Goal: Task Accomplishment & Management: Use online tool/utility

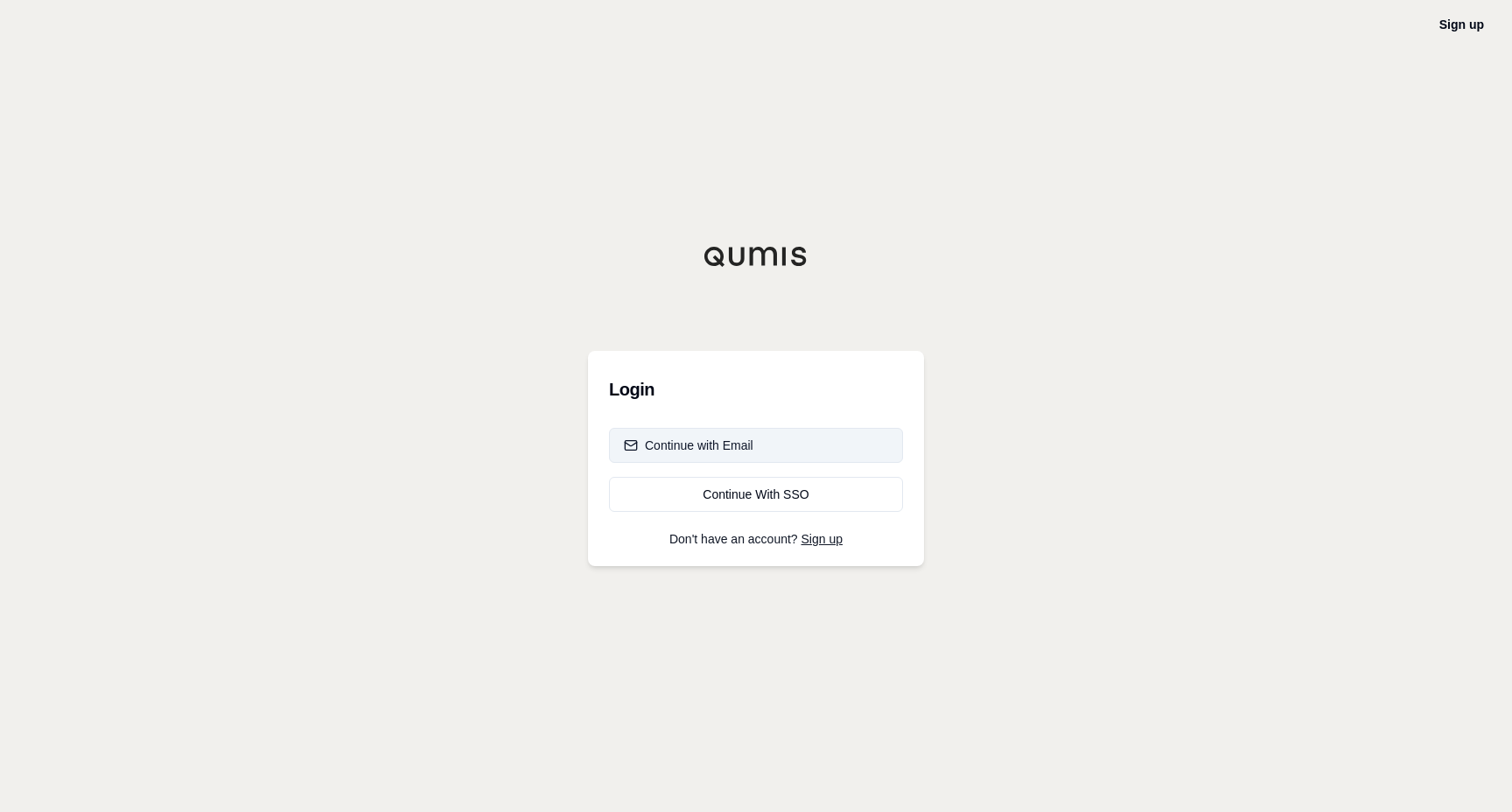
click at [670, 449] on div "Continue with Email" at bounding box center [688, 446] width 129 height 18
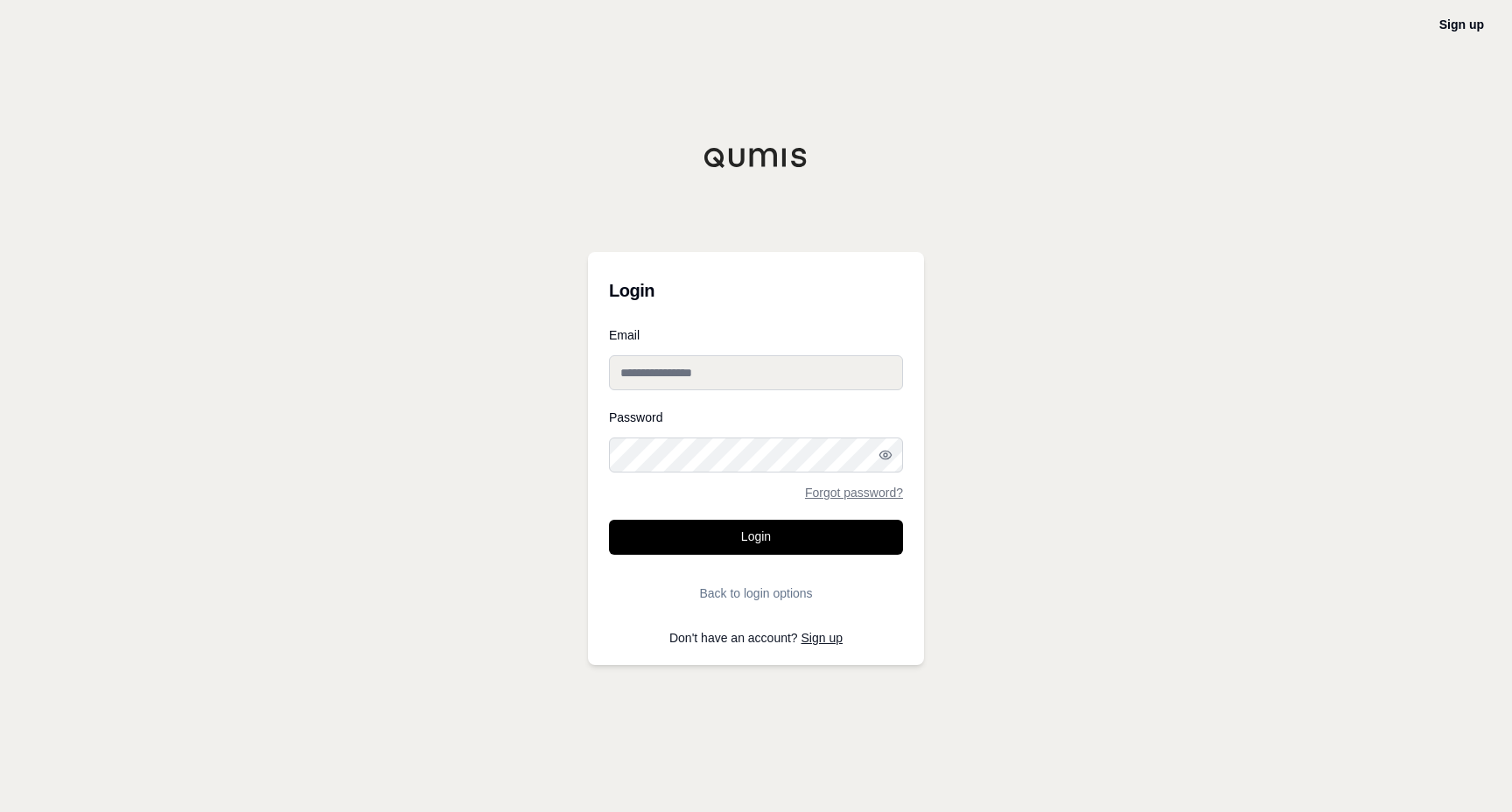
click at [696, 378] on input "Email" at bounding box center [755, 372] width 294 height 35
click at [750, 534] on button "Login" at bounding box center [755, 537] width 294 height 35
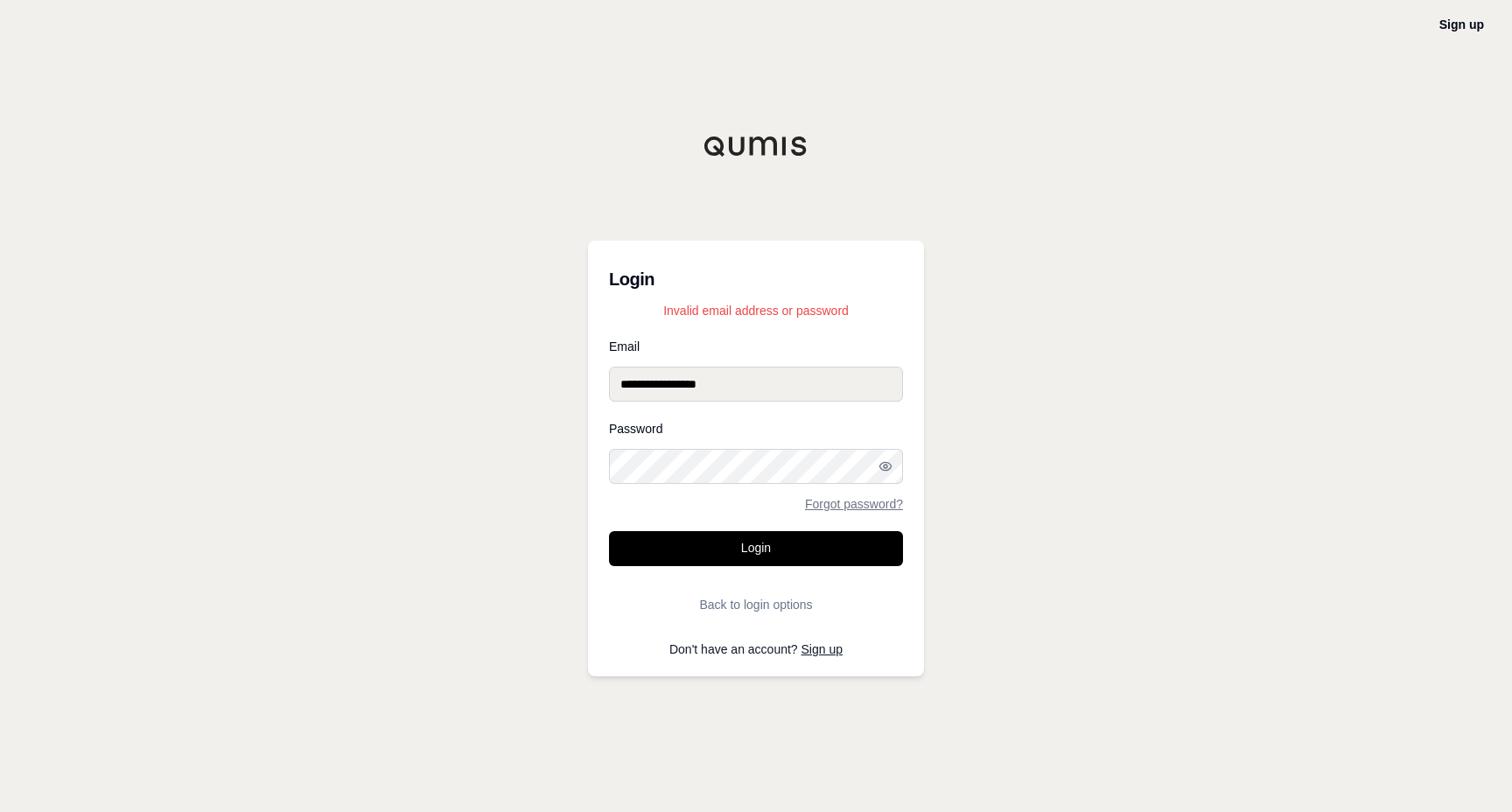
click at [731, 387] on input "**********" at bounding box center [755, 383] width 294 height 35
type input "**********"
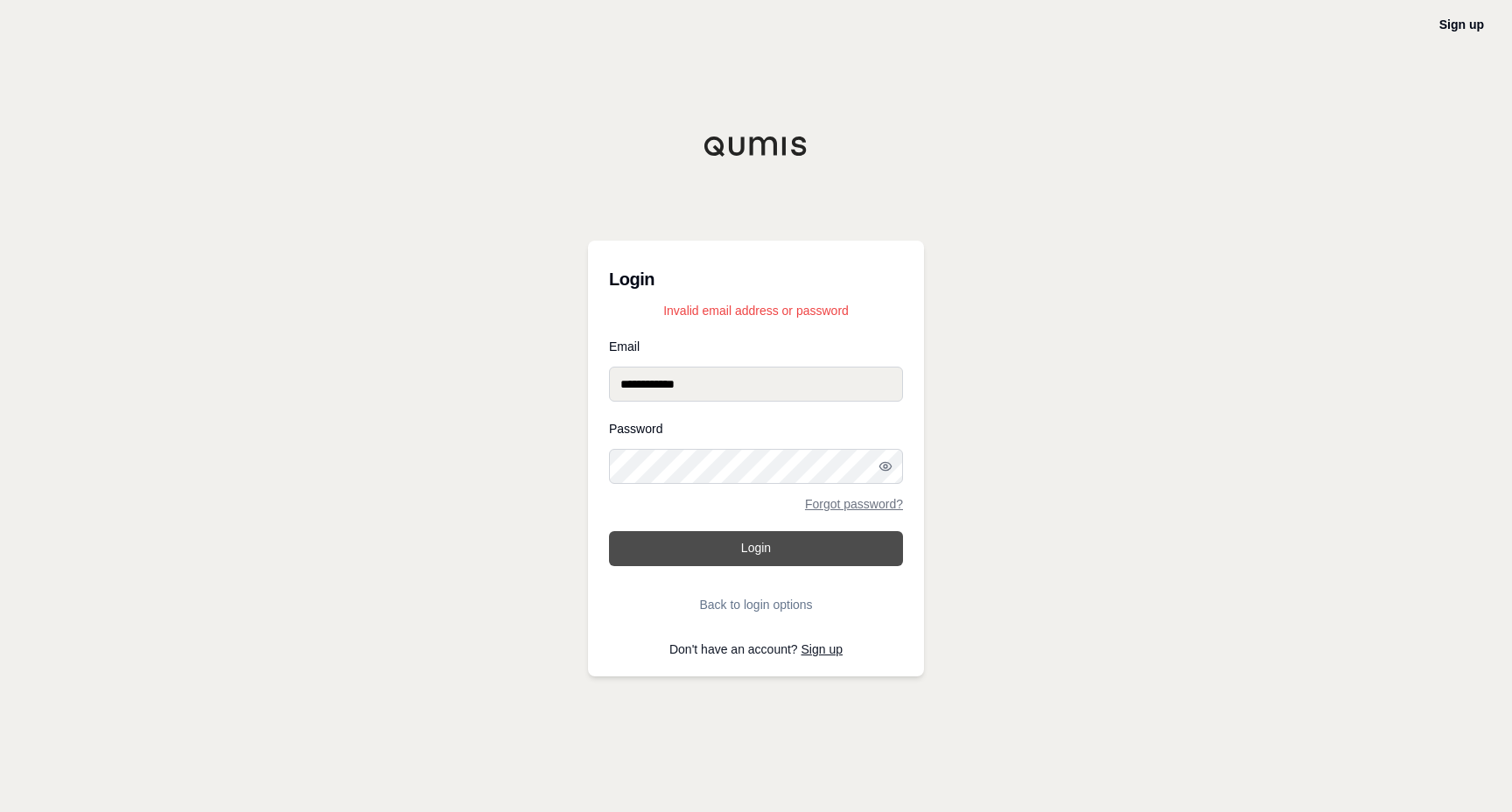
click at [730, 552] on button "Login" at bounding box center [755, 549] width 294 height 35
click at [727, 542] on button "Login" at bounding box center [755, 549] width 294 height 35
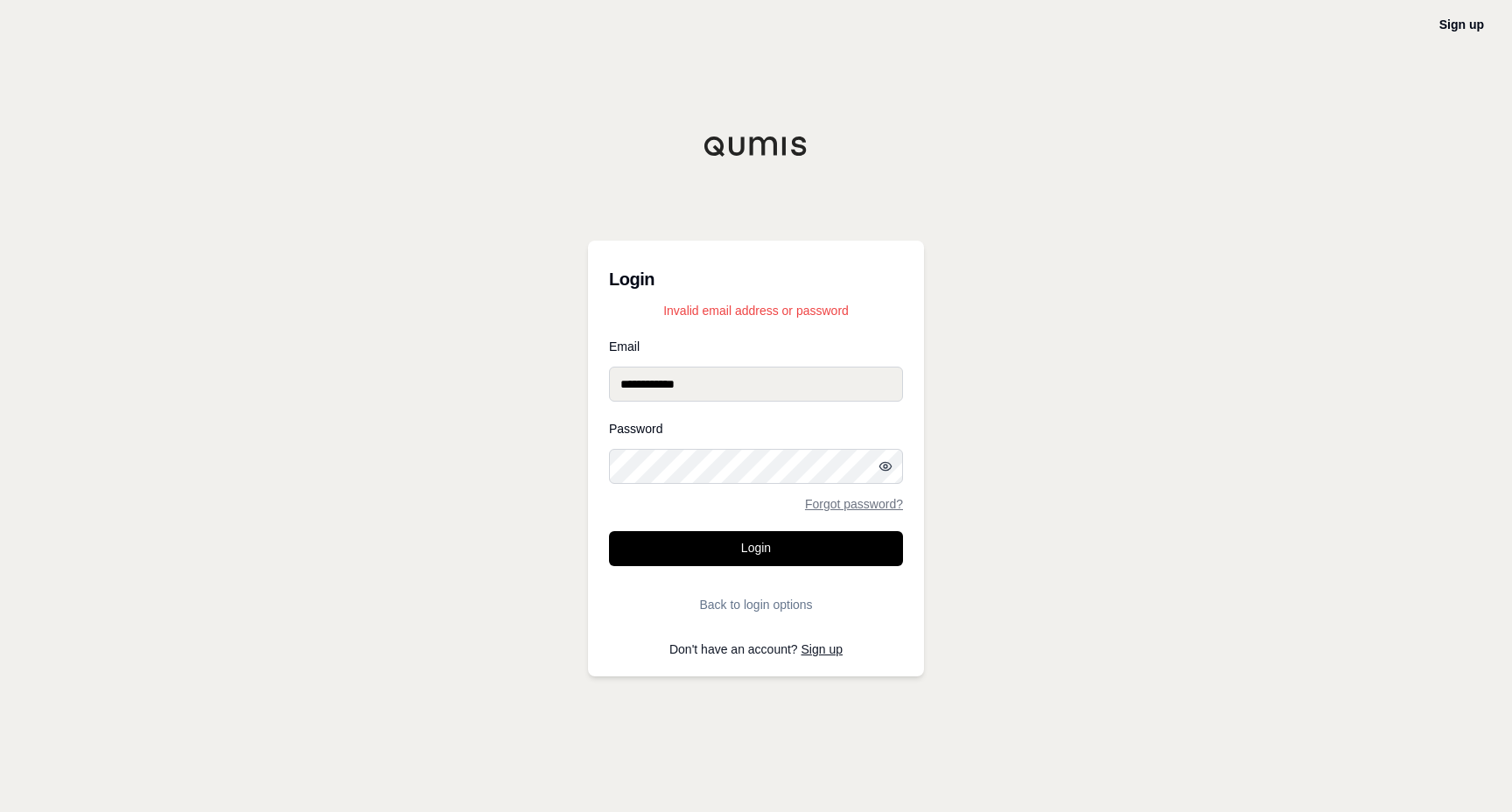
click at [883, 464] on icon "button" at bounding box center [885, 466] width 14 height 14
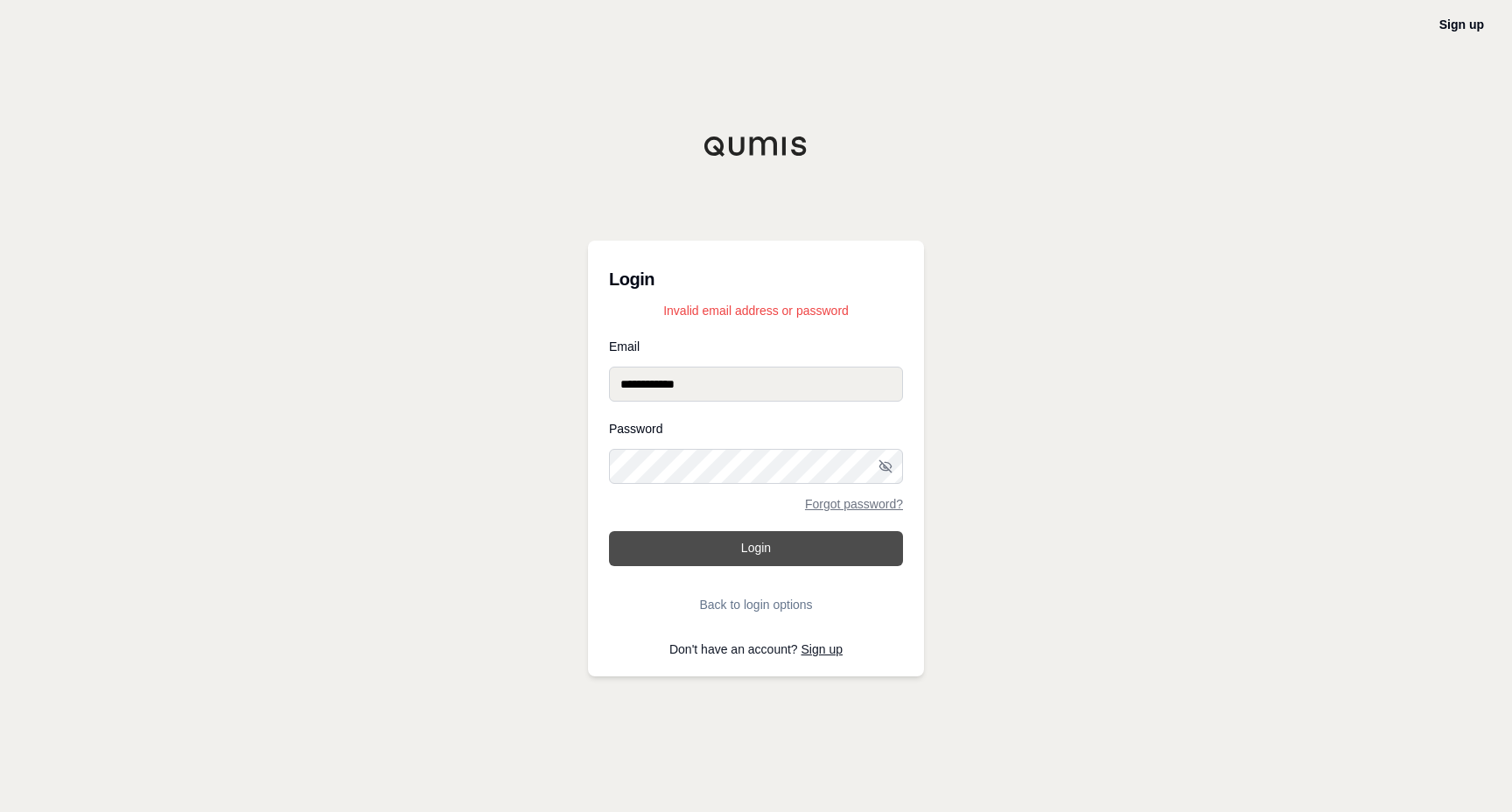
click at [642, 552] on button "Login" at bounding box center [755, 549] width 294 height 35
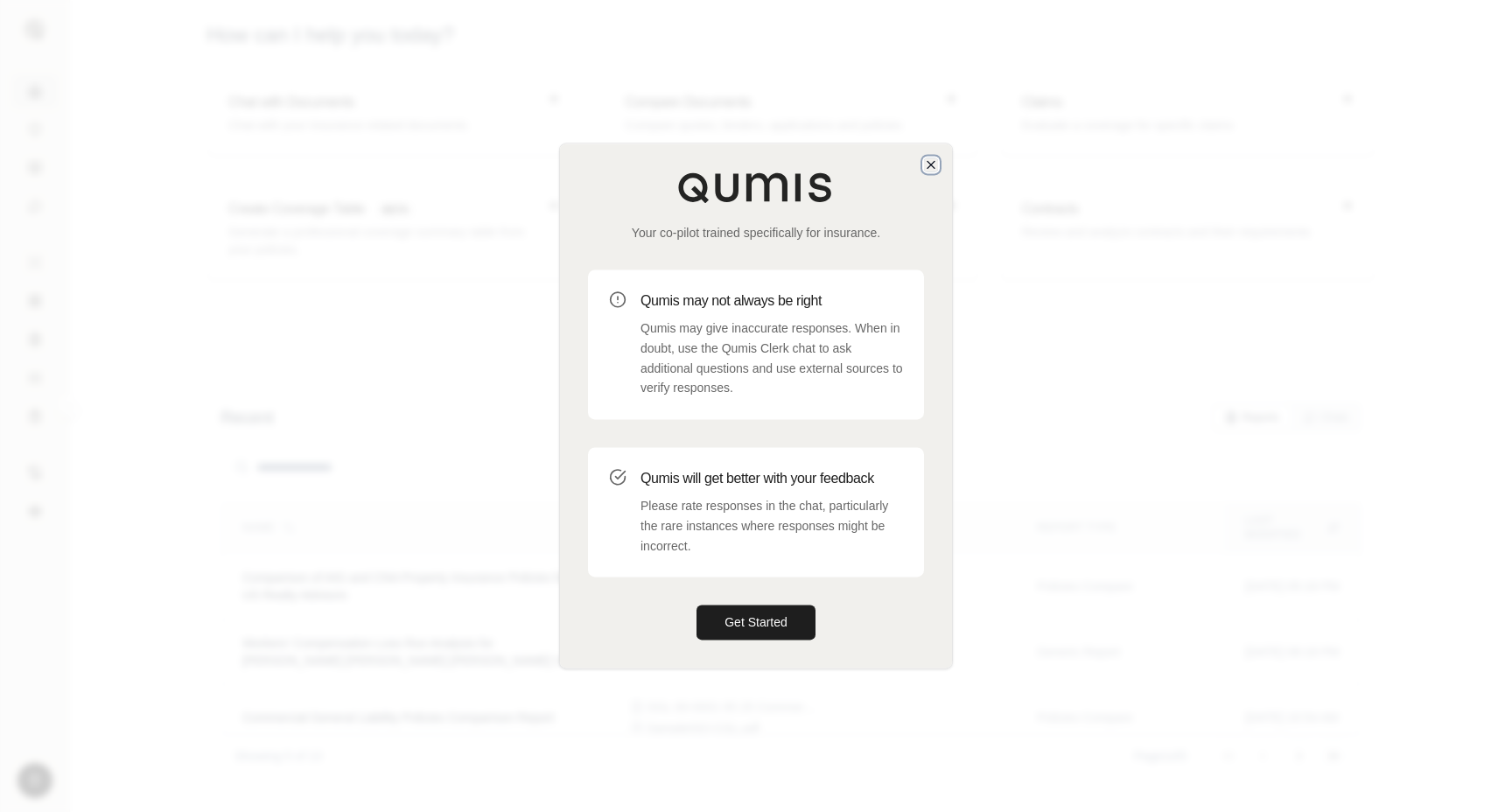
click at [932, 163] on icon "button" at bounding box center [931, 164] width 14 height 14
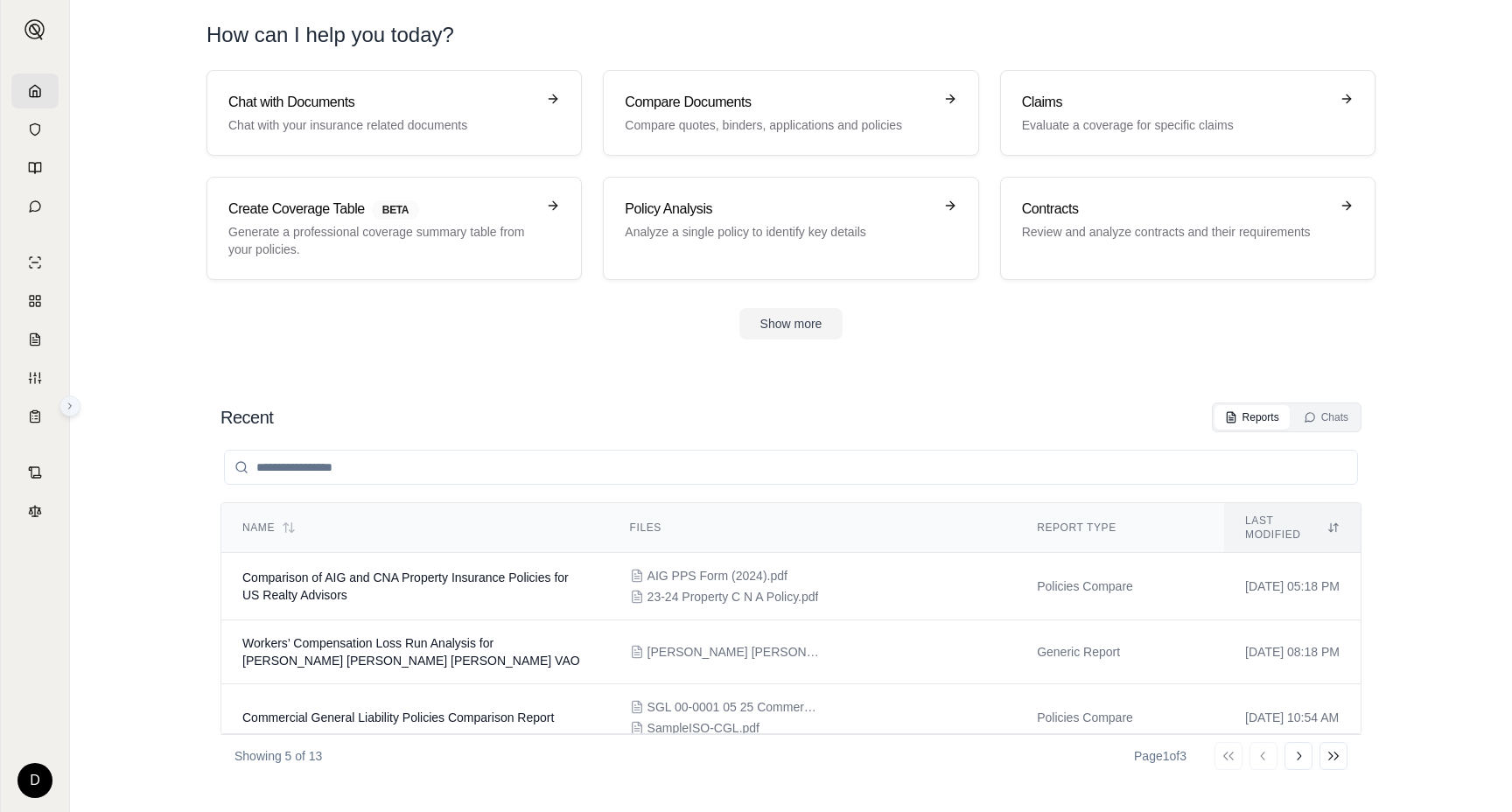
click at [67, 406] on icon at bounding box center [70, 406] width 10 height 10
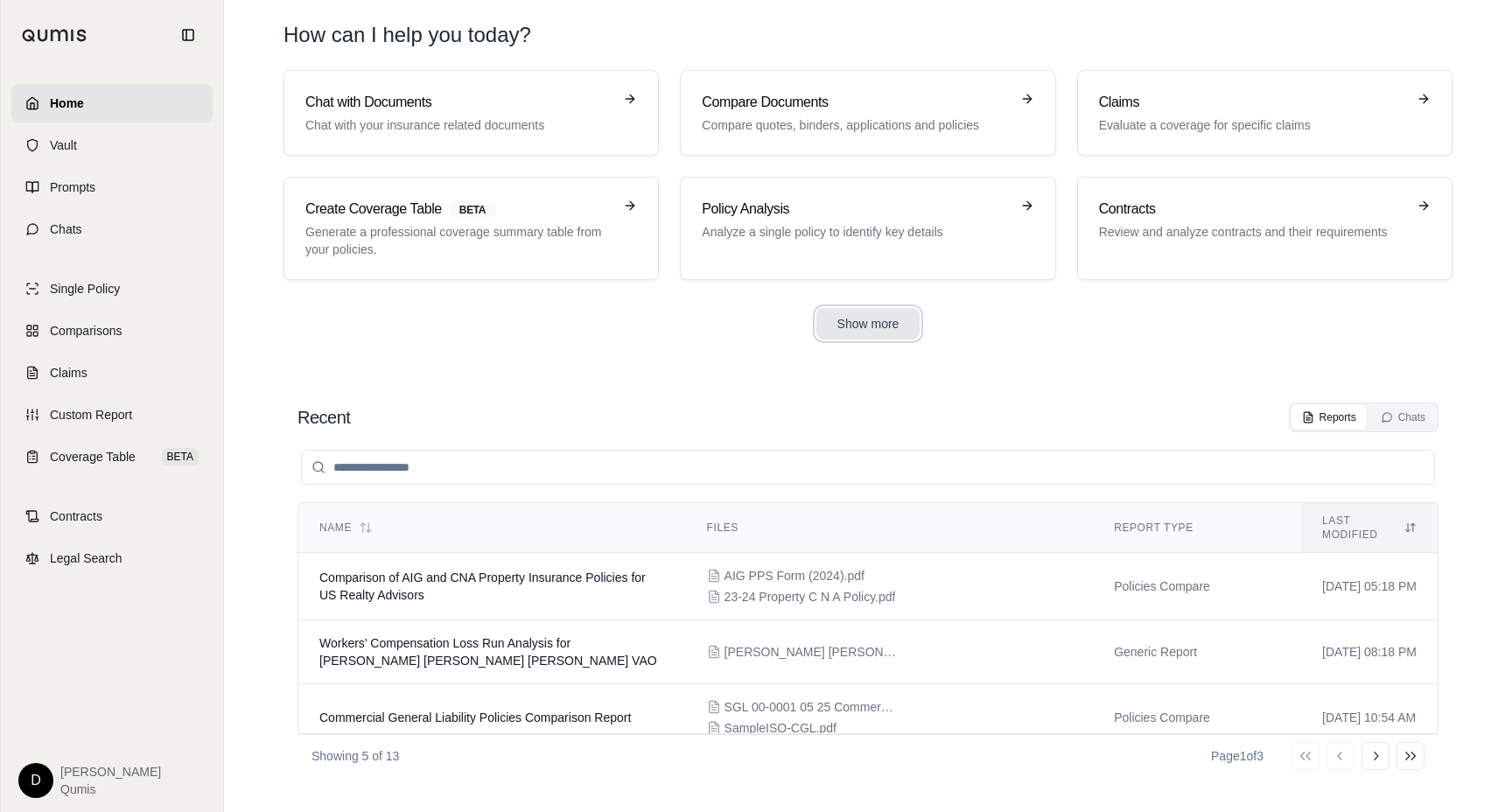
click at [852, 329] on button "Show more" at bounding box center [868, 323] width 104 height 31
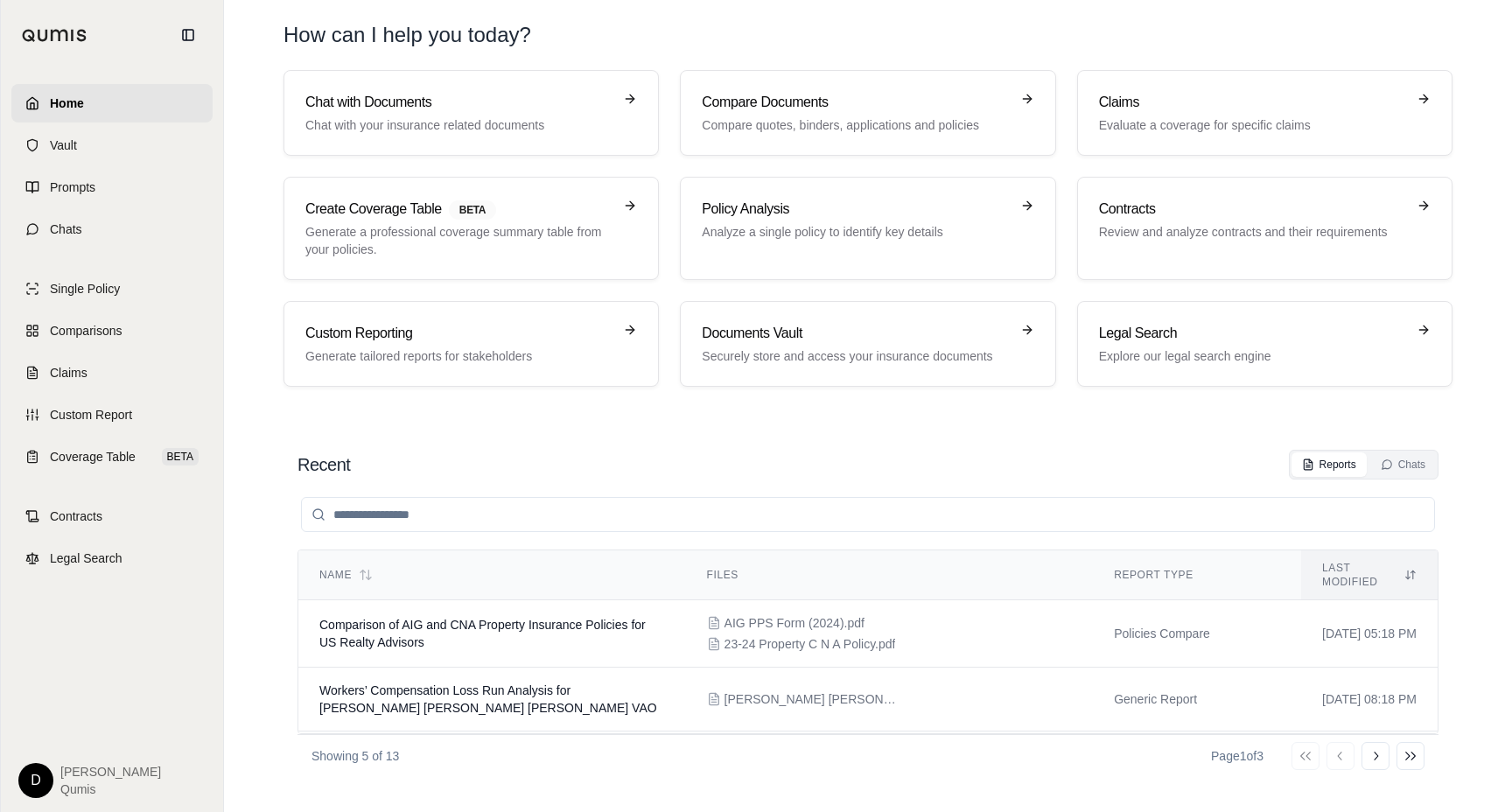
click at [861, 427] on section "Recent Reports Chats Name Files Report Type Last modified Comparison of AIG and…" at bounding box center [868, 613] width 1274 height 398
